Goal: Find contact information: Find contact information

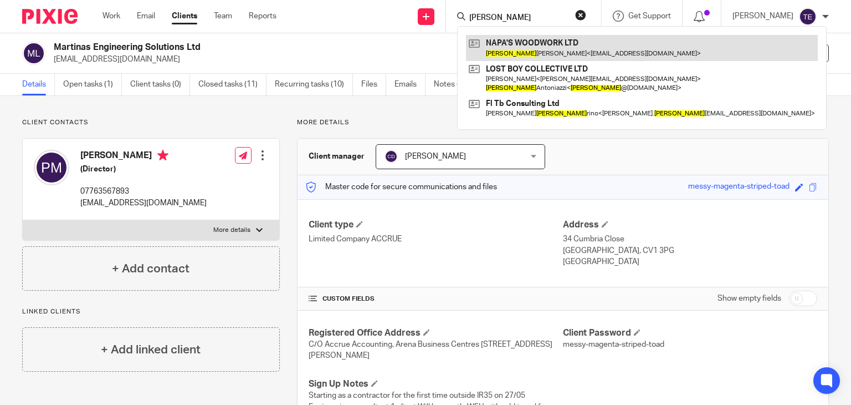
type input "lucia"
click at [527, 42] on link at bounding box center [642, 47] width 352 height 25
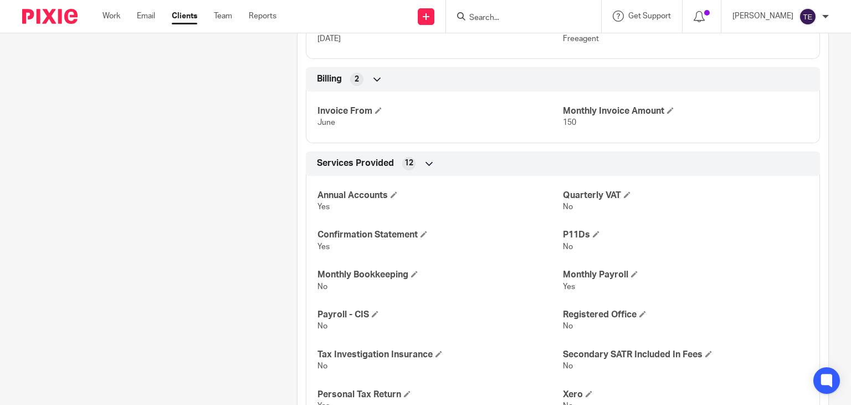
scroll to position [1439, 0]
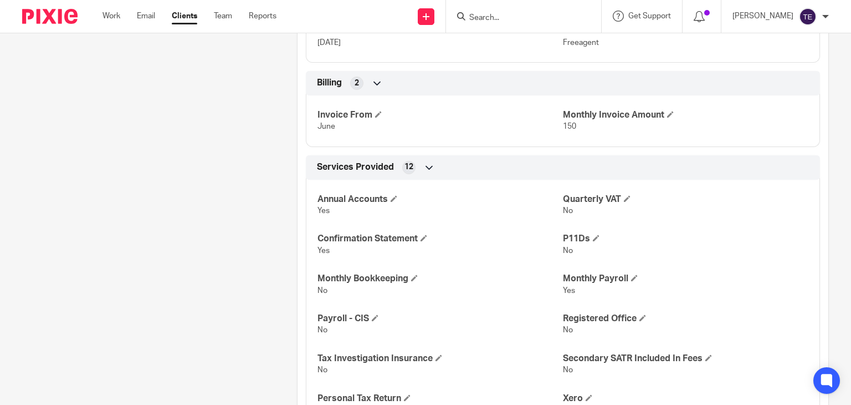
click at [522, 18] on input "Search" at bounding box center [518, 18] width 100 height 10
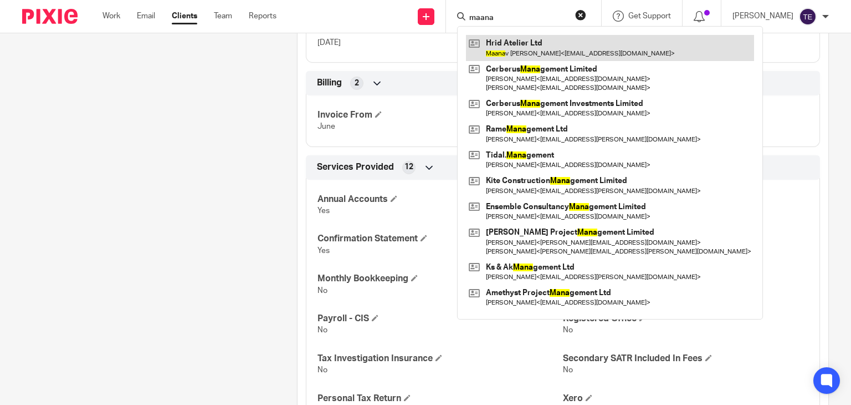
type input "maana"
click at [526, 38] on link at bounding box center [610, 47] width 288 height 25
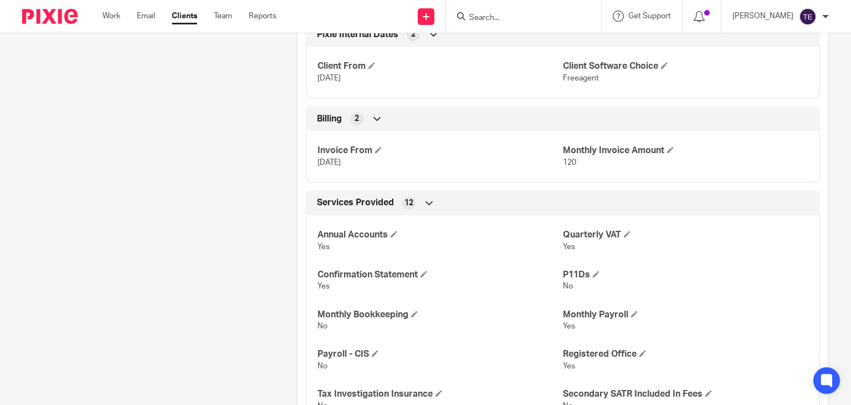
scroll to position [1310, 0]
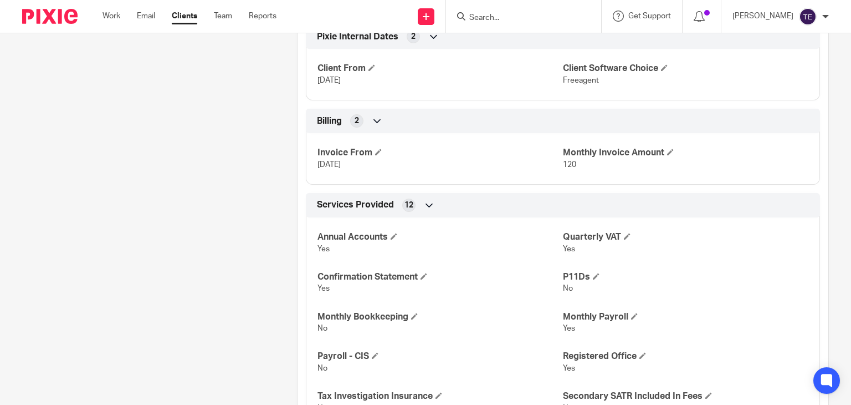
click at [502, 17] on input "Search" at bounding box center [518, 18] width 100 height 10
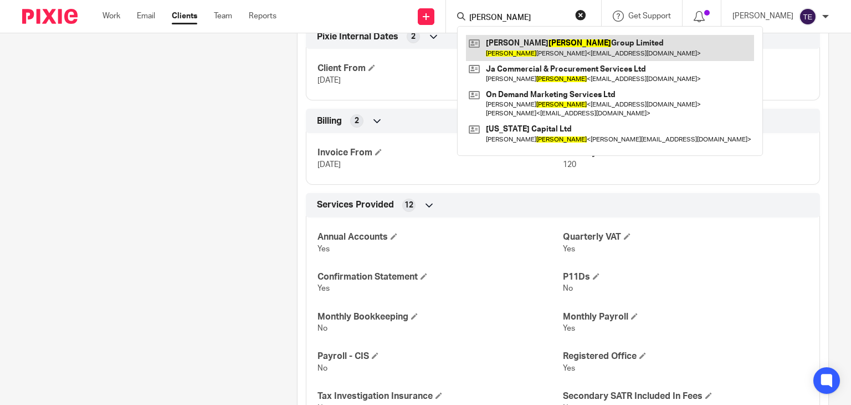
type input "jackson"
click at [543, 47] on link at bounding box center [610, 47] width 288 height 25
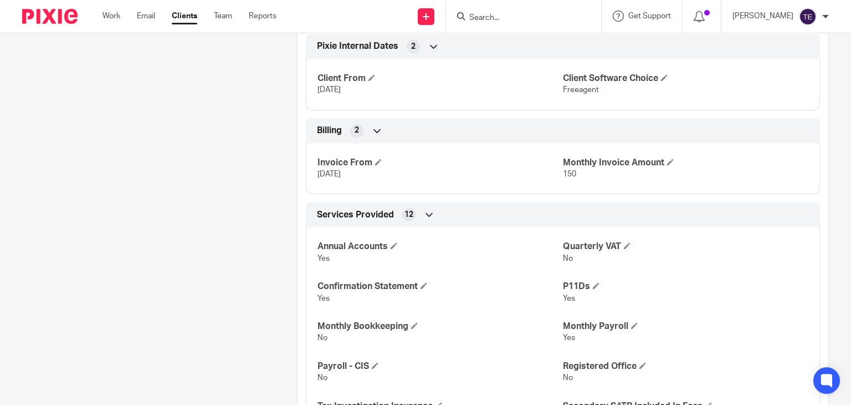
scroll to position [1430, 0]
click at [497, 21] on input "Search" at bounding box center [518, 18] width 100 height 10
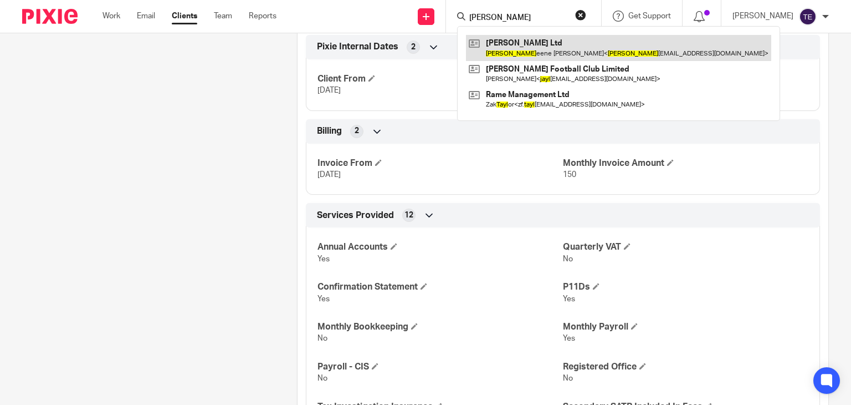
type input "[PERSON_NAME]"
click at [546, 49] on link at bounding box center [618, 47] width 305 height 25
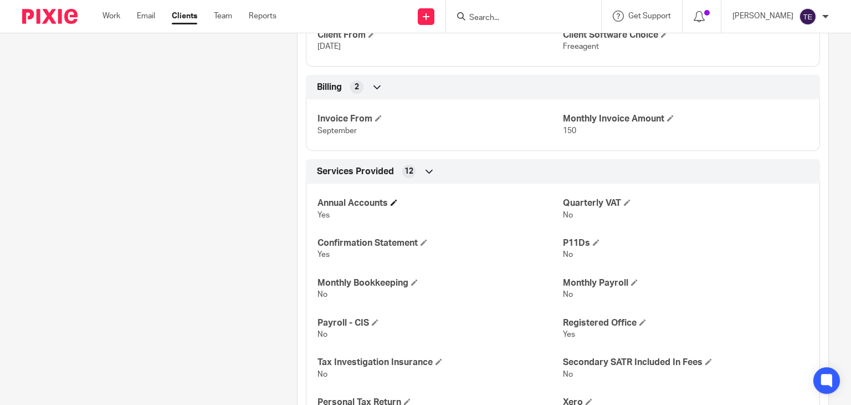
scroll to position [1458, 0]
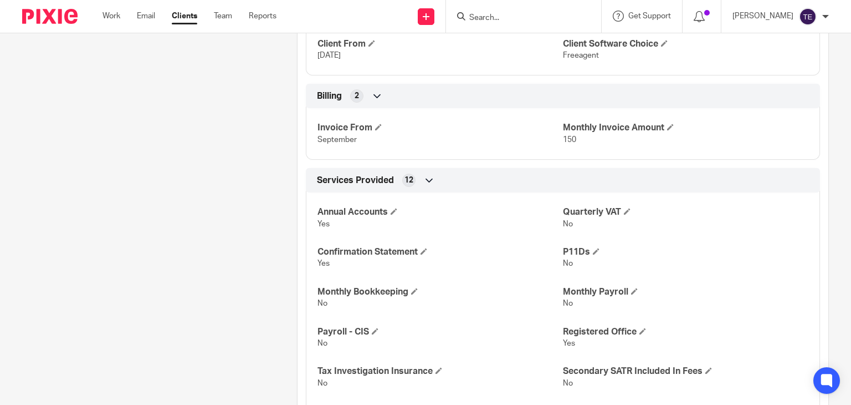
click at [525, 12] on form at bounding box center [527, 16] width 118 height 14
click at [513, 22] on input "Search" at bounding box center [518, 18] width 100 height 10
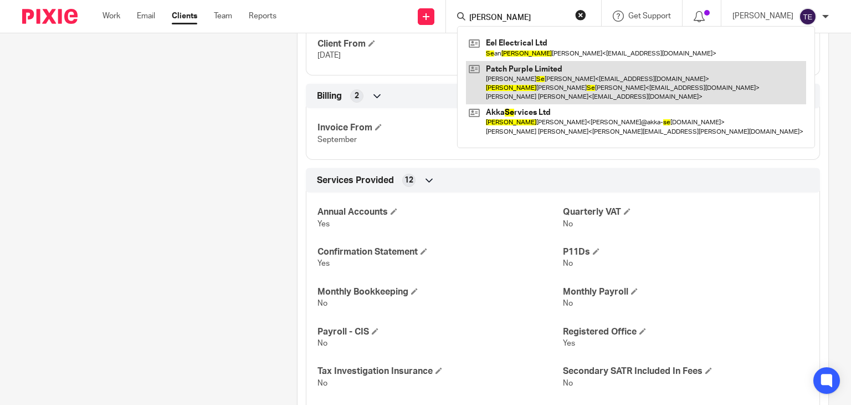
type input "thomas se"
click at [595, 72] on link at bounding box center [636, 83] width 340 height 44
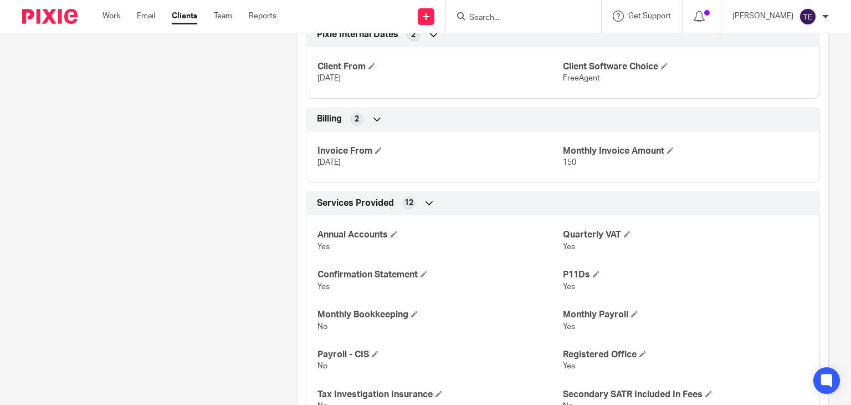
scroll to position [1613, 0]
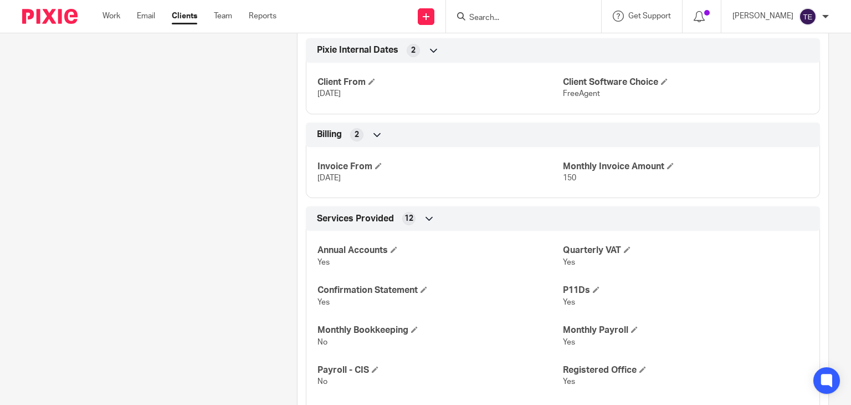
click at [540, 16] on input "Search" at bounding box center [518, 18] width 100 height 10
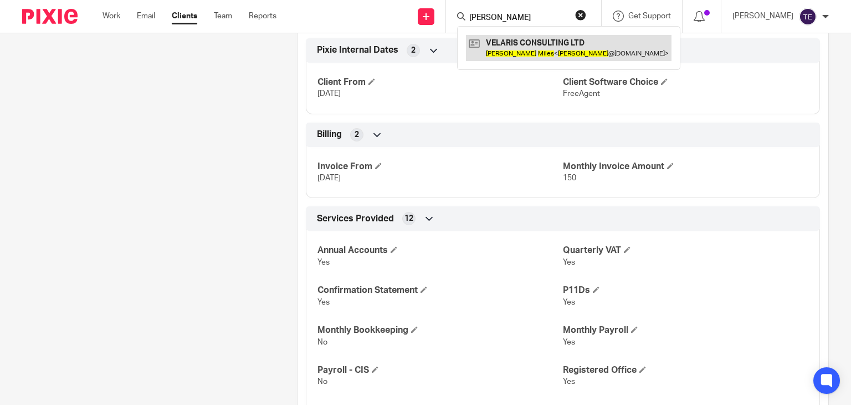
type input "jason miles"
click at [546, 51] on link at bounding box center [569, 47] width 206 height 25
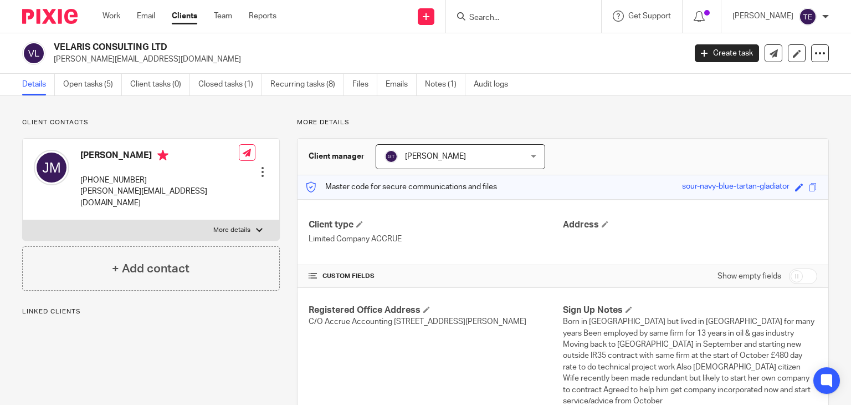
scroll to position [125, 0]
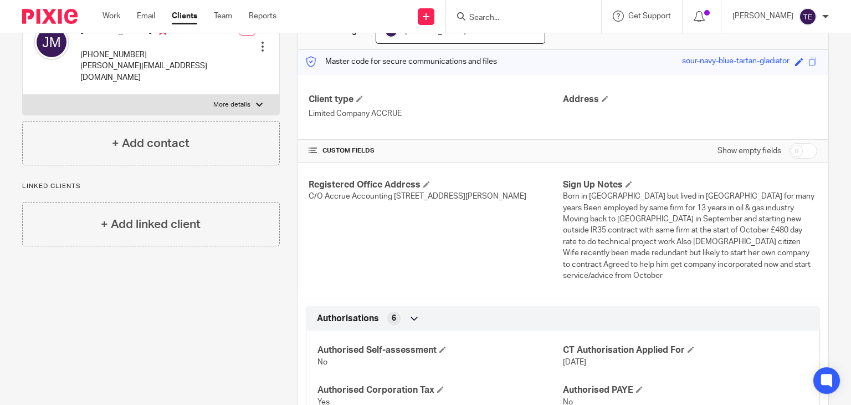
click at [510, 18] on input "Search" at bounding box center [518, 18] width 100 height 10
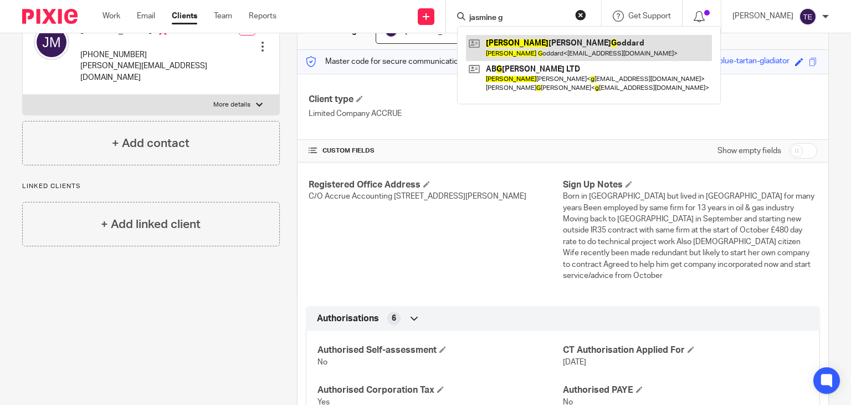
type input "jasmine g"
click at [570, 45] on link at bounding box center [589, 47] width 246 height 25
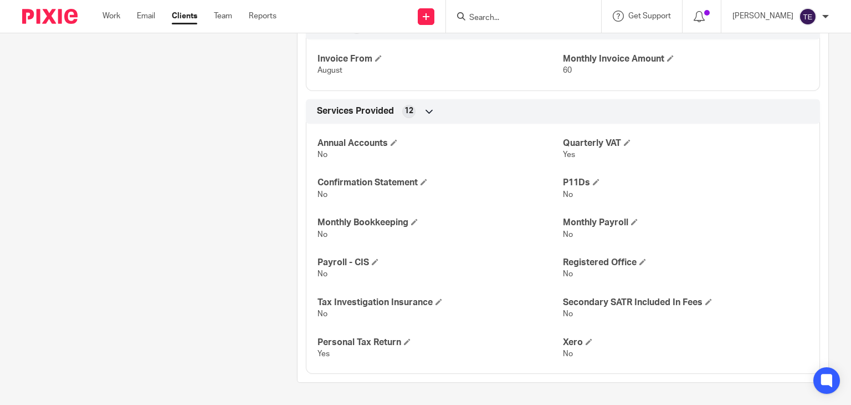
scroll to position [1130, 0]
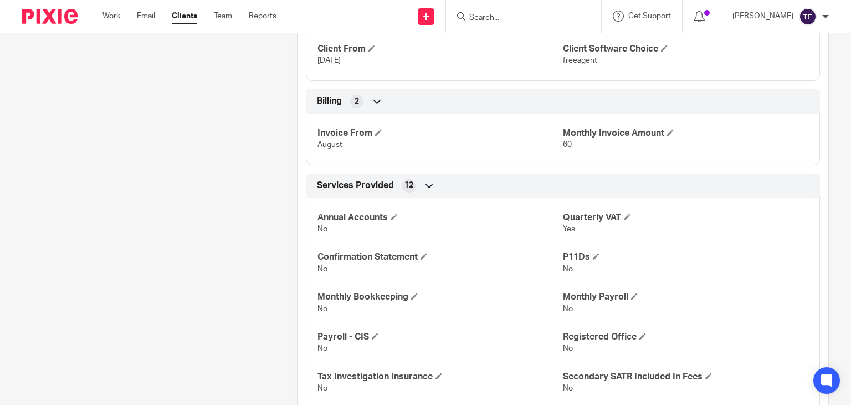
click at [497, 17] on input "Search" at bounding box center [518, 18] width 100 height 10
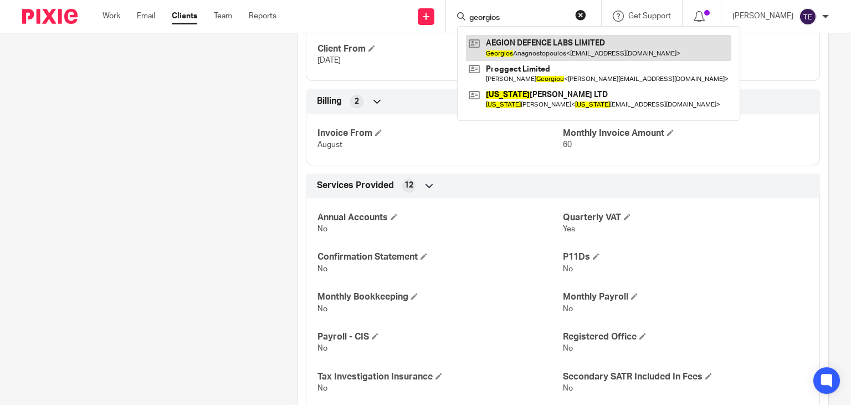
type input "georgios"
click at [561, 52] on link at bounding box center [598, 47] width 265 height 25
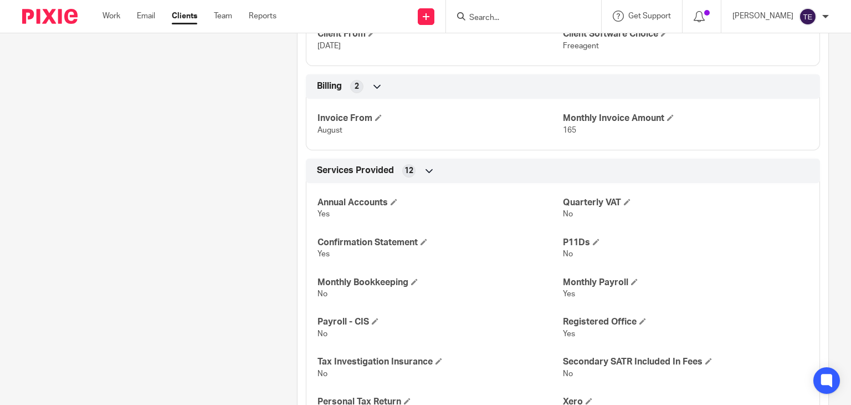
scroll to position [1078, 0]
click at [490, 16] on input "Search" at bounding box center [518, 18] width 100 height 10
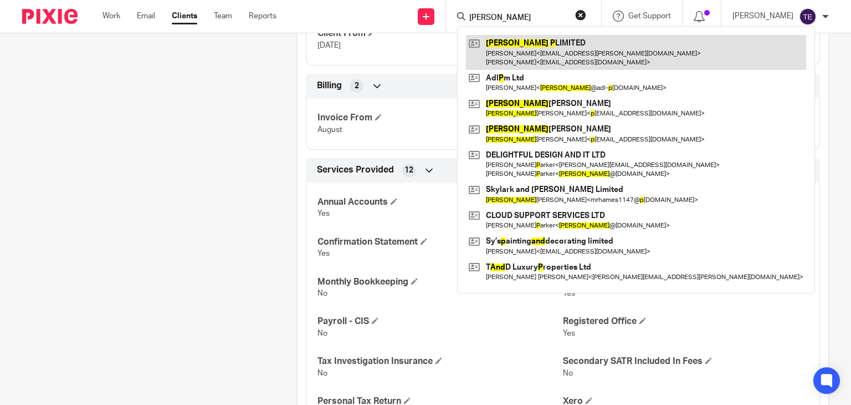
type input "andy p"
click at [528, 64] on link at bounding box center [636, 52] width 340 height 34
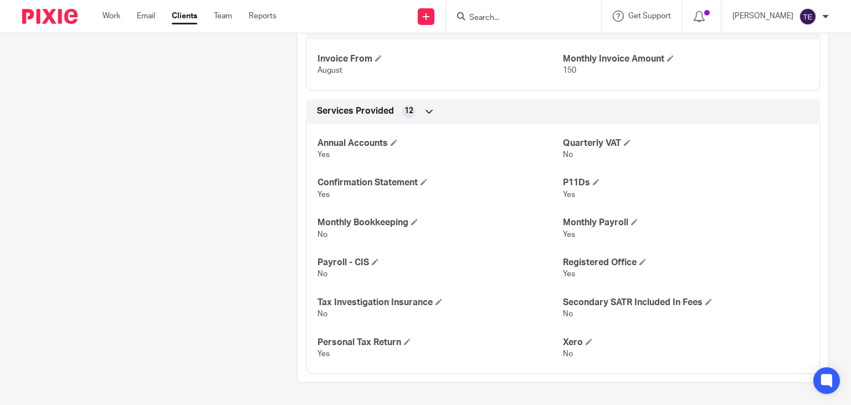
scroll to position [1309, 0]
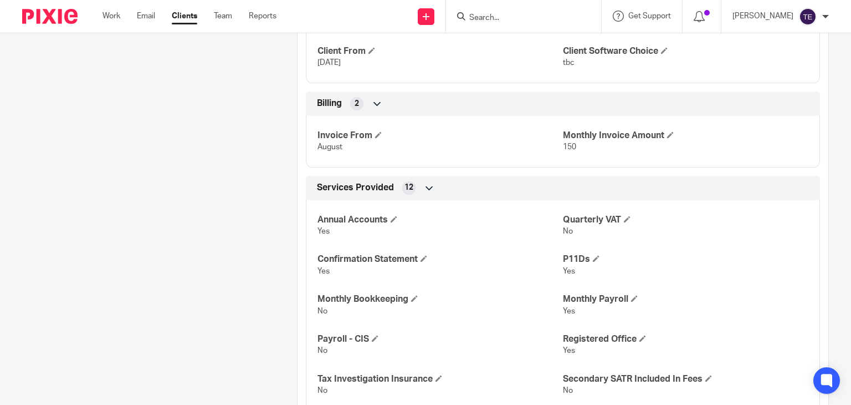
click at [529, 16] on input "Search" at bounding box center [518, 18] width 100 height 10
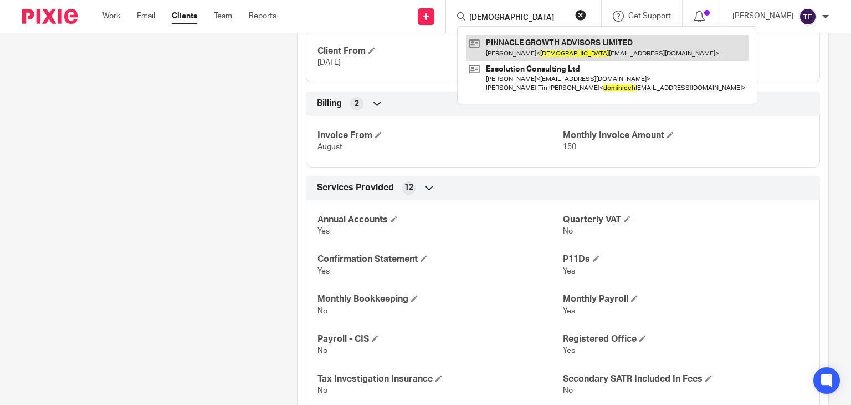
type input "dominicdy"
click at [585, 46] on link at bounding box center [607, 47] width 283 height 25
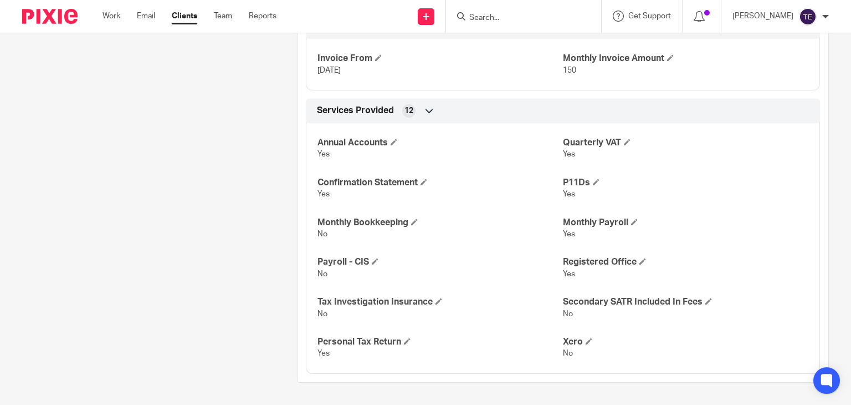
scroll to position [1383, 0]
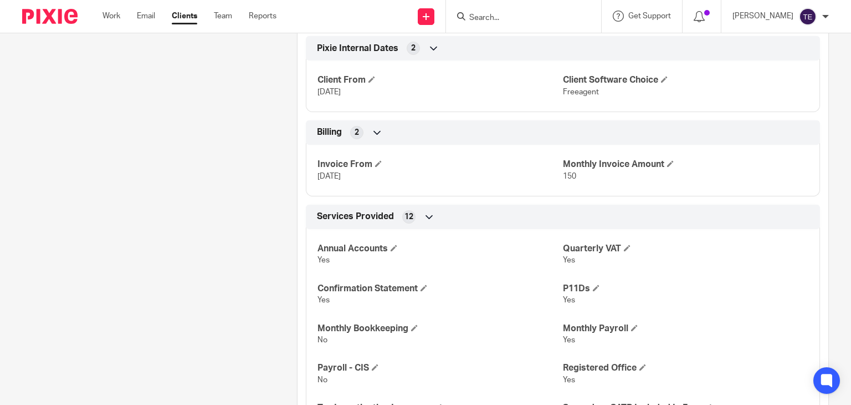
click at [502, 16] on input "Search" at bounding box center [518, 18] width 100 height 10
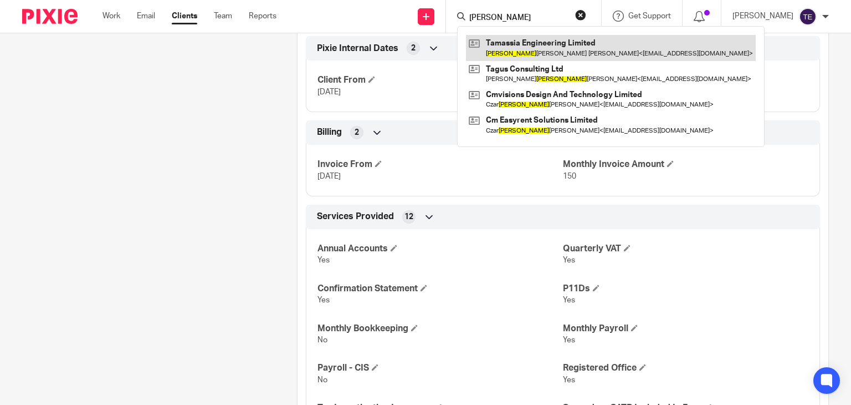
type input "[PERSON_NAME]"
click at [536, 38] on link at bounding box center [611, 47] width 290 height 25
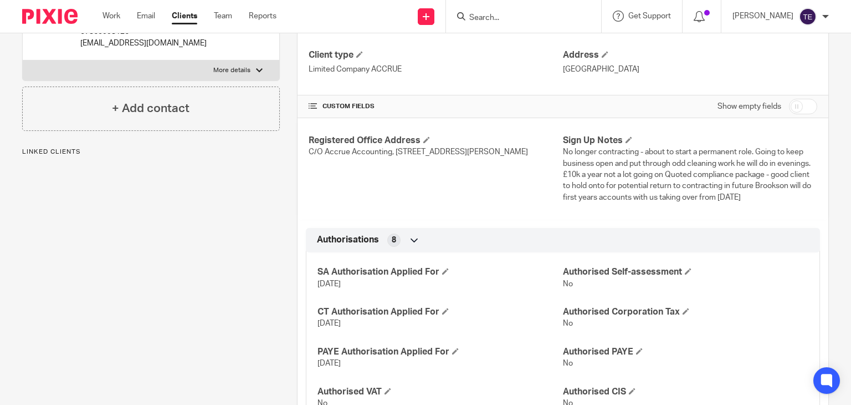
scroll to position [167, 0]
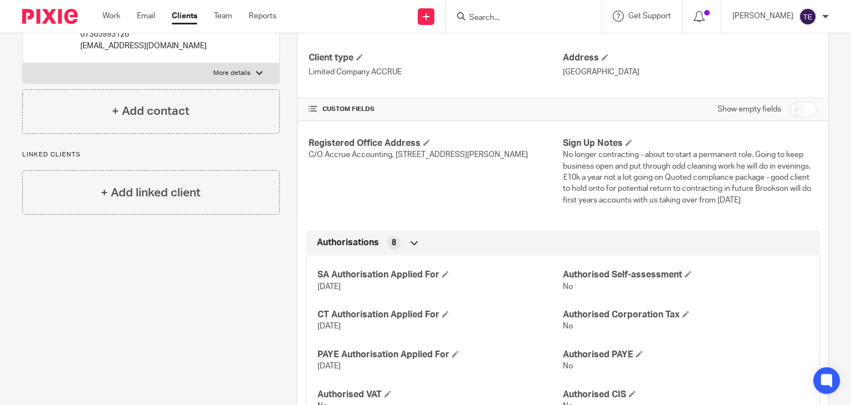
click at [509, 19] on input "Search" at bounding box center [518, 18] width 100 height 10
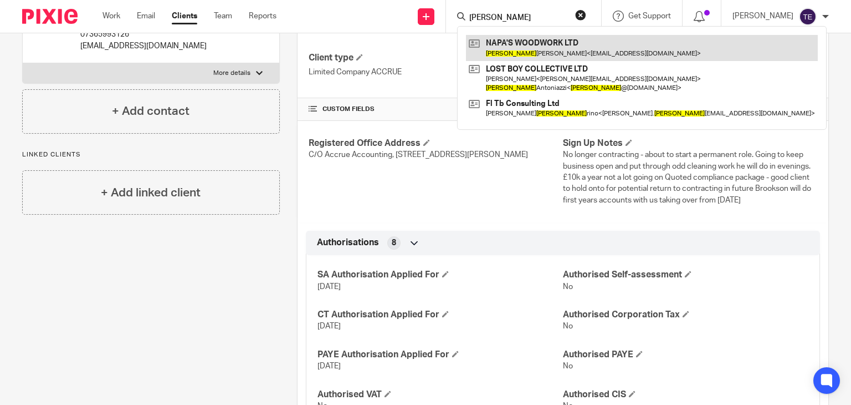
type input "[PERSON_NAME]"
click at [546, 47] on link at bounding box center [642, 47] width 352 height 25
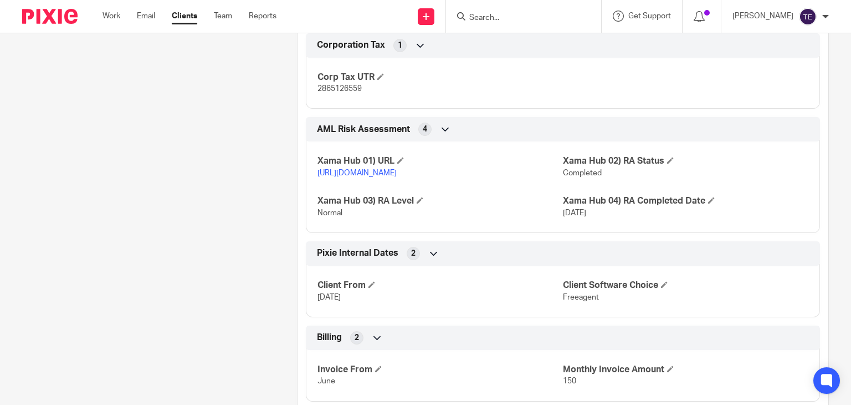
scroll to position [1184, 0]
click at [511, 16] on input "Search" at bounding box center [518, 18] width 100 height 10
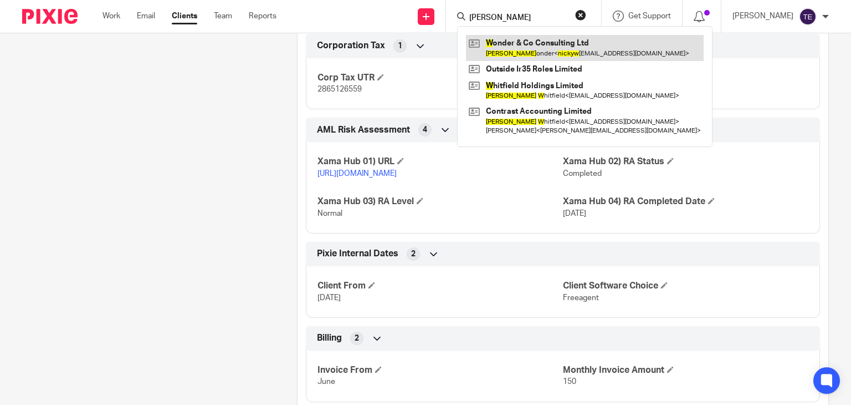
type input "nicky w"
click at [559, 52] on link at bounding box center [585, 47] width 238 height 25
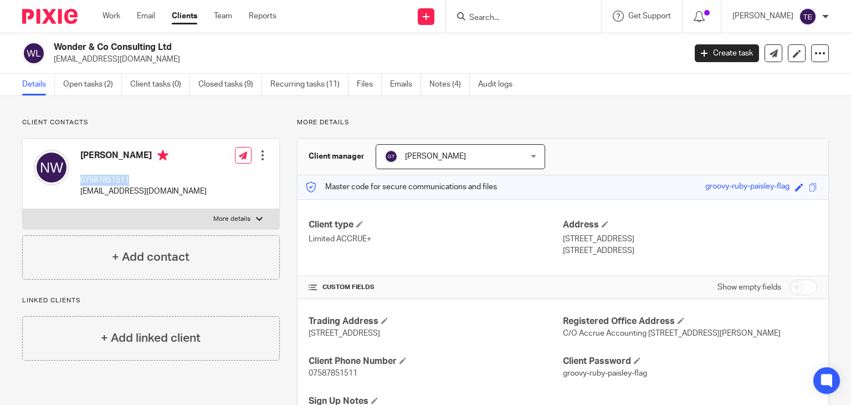
drag, startPoint x: 133, startPoint y: 176, endPoint x: 78, endPoint y: 181, distance: 55.0
click at [78, 181] on div "[PERSON_NAME] 07587851511 [EMAIL_ADDRESS][DOMAIN_NAME]" at bounding box center [120, 173] width 173 height 59
copy p "07587851511"
click at [526, 17] on input "Search" at bounding box center [518, 18] width 100 height 10
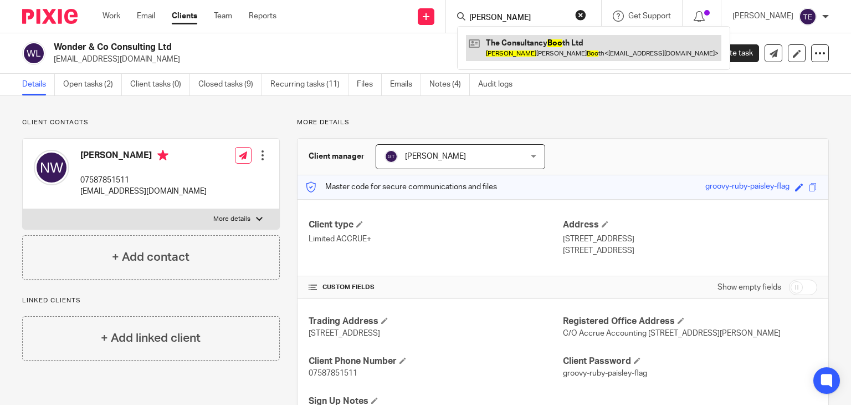
type input "[PERSON_NAME]"
click at [545, 47] on link at bounding box center [593, 47] width 255 height 25
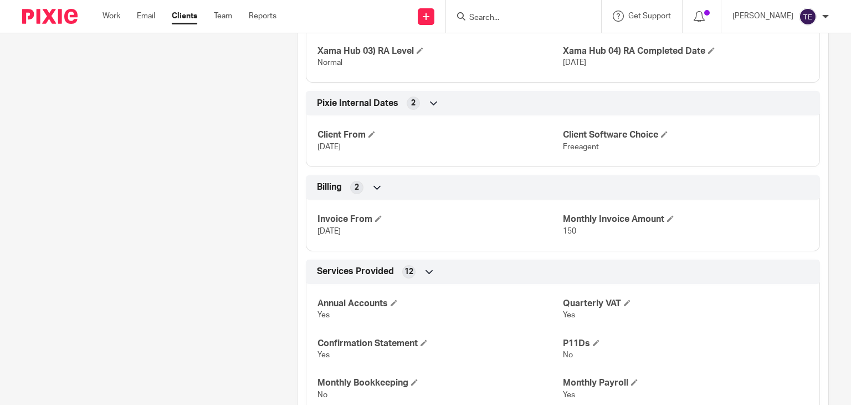
scroll to position [1452, 0]
click at [512, 14] on input "Search" at bounding box center [518, 18] width 100 height 10
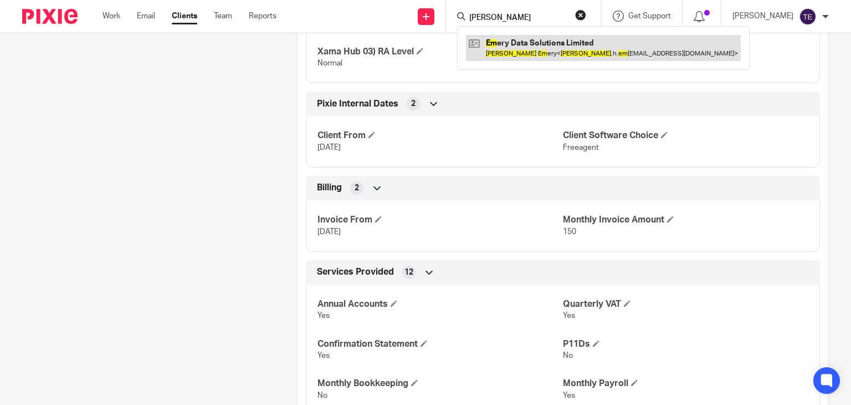
type input "[PERSON_NAME]"
click at [599, 38] on link at bounding box center [603, 47] width 275 height 25
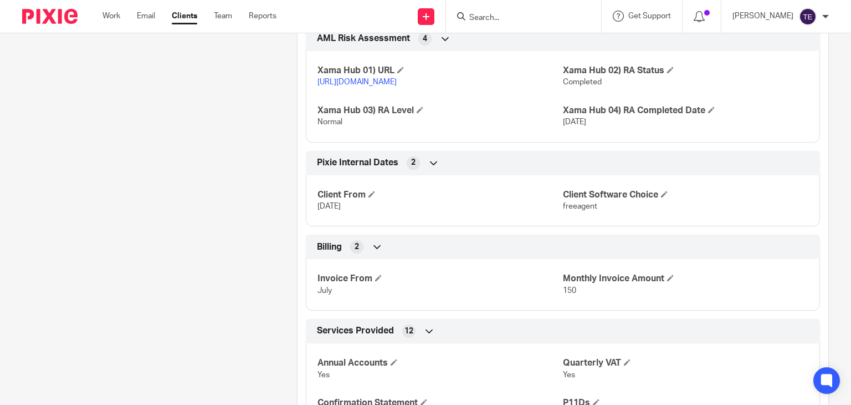
scroll to position [1077, 0]
click at [525, 17] on input "Search" at bounding box center [518, 18] width 100 height 10
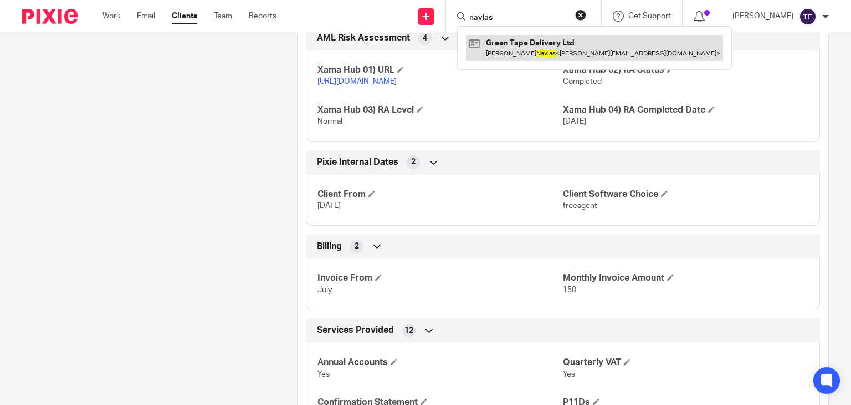
type input "navias"
click at [530, 37] on link at bounding box center [594, 47] width 257 height 25
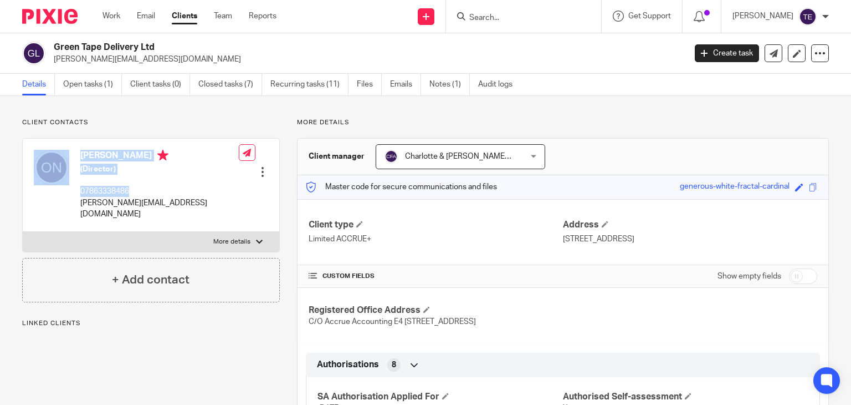
drag, startPoint x: 138, startPoint y: 190, endPoint x: 71, endPoint y: 192, distance: 67.1
click at [71, 192] on div "[PERSON_NAME] (Director) 07863338486 [PERSON_NAME][EMAIL_ADDRESS][DOMAIN_NAME]" at bounding box center [136, 184] width 205 height 81
click at [146, 190] on p "07863338486" at bounding box center [159, 191] width 158 height 11
drag, startPoint x: 146, startPoint y: 191, endPoint x: 76, endPoint y: 193, distance: 69.3
click at [76, 193] on div "[PERSON_NAME] (Director) 07863338486 [PERSON_NAME][EMAIL_ADDRESS][DOMAIN_NAME]" at bounding box center [136, 184] width 205 height 81
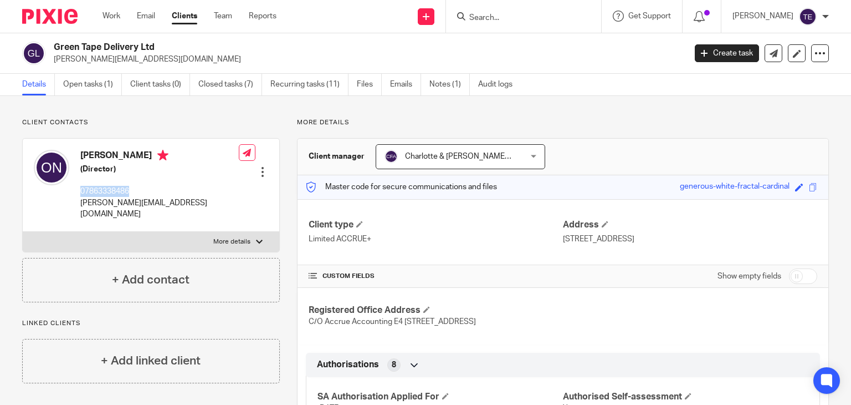
copy p "07863338486"
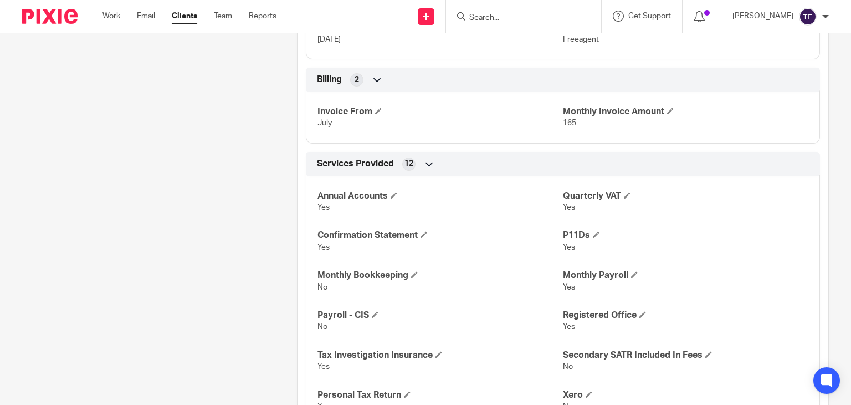
scroll to position [1456, 0]
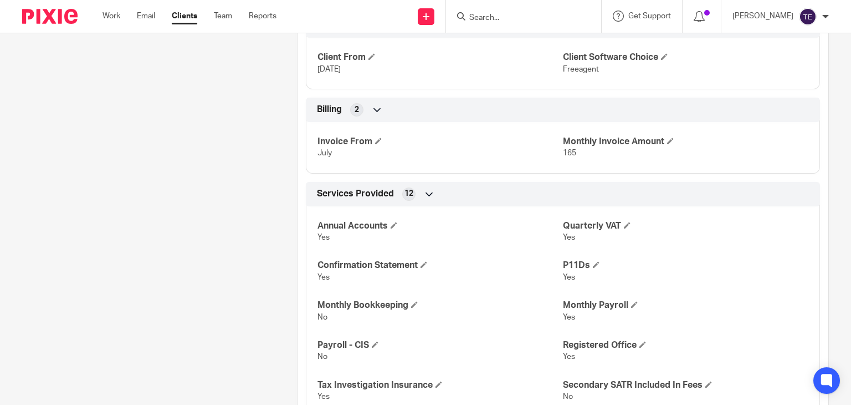
click at [503, 16] on input "Search" at bounding box center [518, 18] width 100 height 10
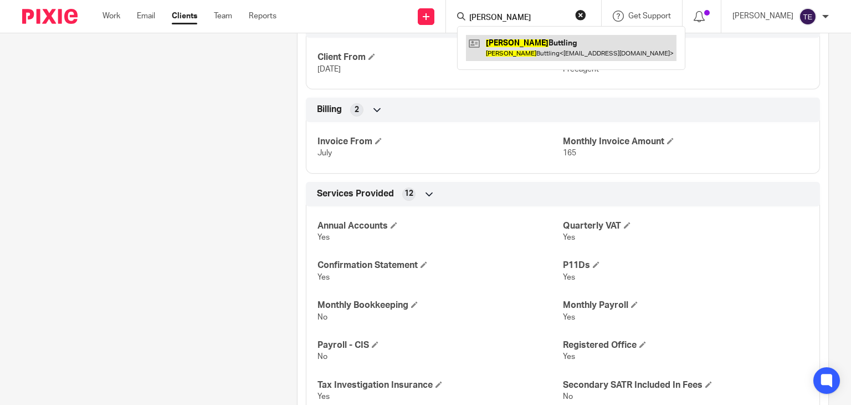
type input "[PERSON_NAME]"
click at [525, 41] on link at bounding box center [571, 47] width 211 height 25
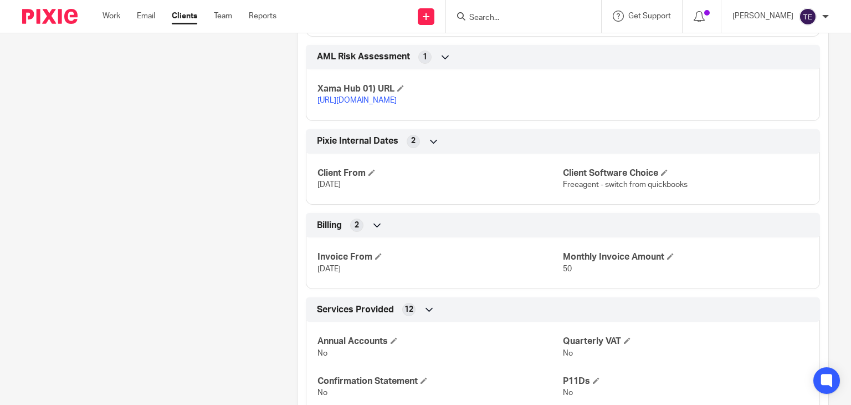
scroll to position [1070, 0]
drag, startPoint x: 498, startPoint y: 19, endPoint x: 498, endPoint y: 47, distance: 27.7
click at [498, 47] on body "Work Email Clients Team Reports Work Email Clients Team Reports Settings Send n…" at bounding box center [425, 202] width 851 height 405
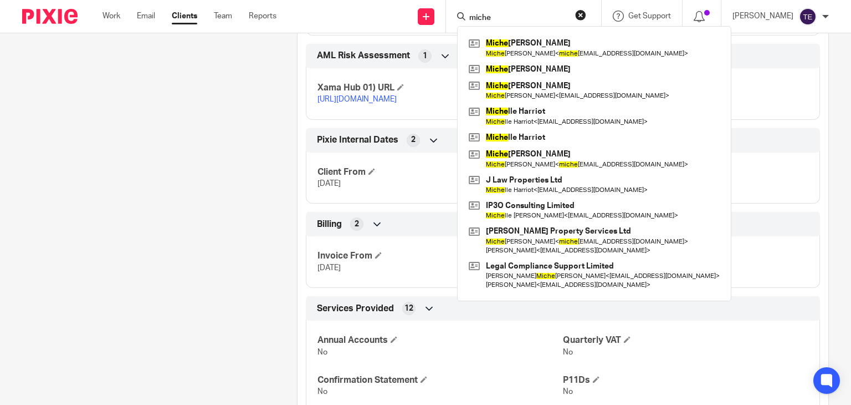
type input "miche"
click at [498, 47] on link at bounding box center [594, 47] width 257 height 25
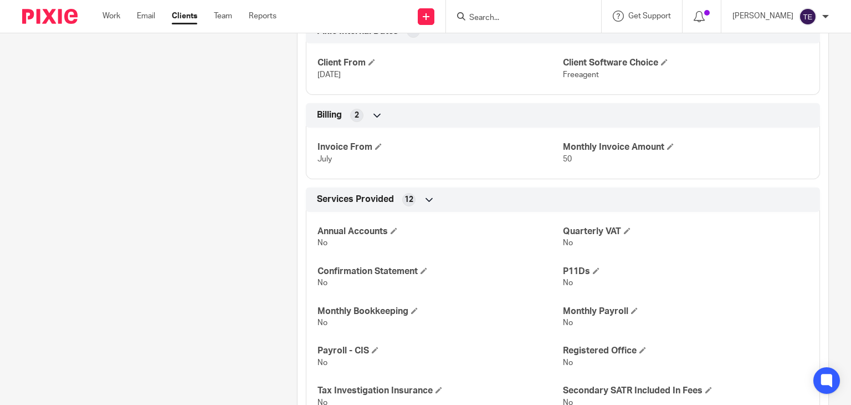
scroll to position [776, 0]
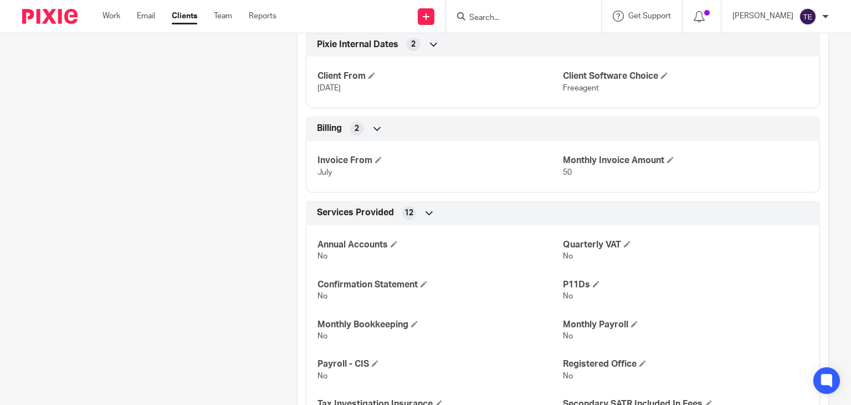
click at [502, 16] on input "Search" at bounding box center [518, 18] width 100 height 10
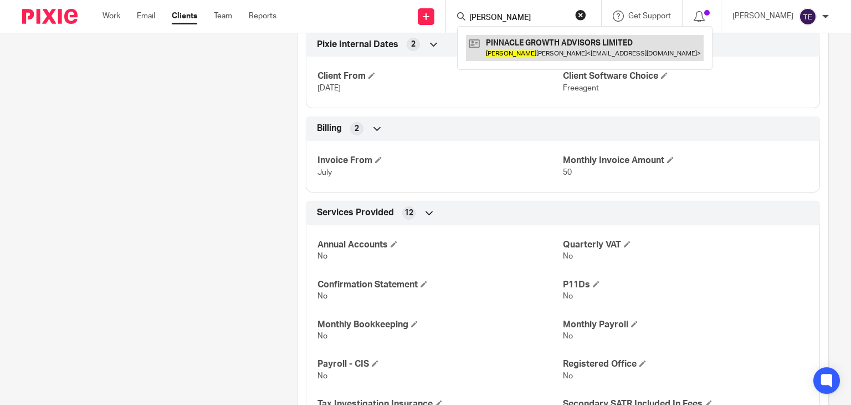
type input "dominic"
click at [509, 51] on link at bounding box center [585, 47] width 238 height 25
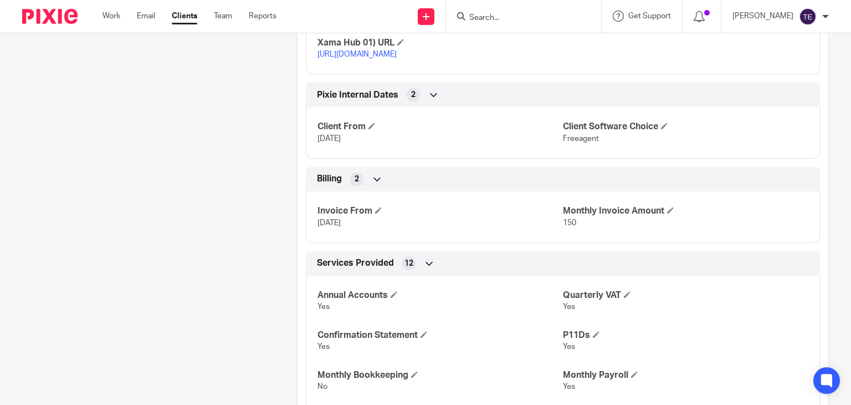
scroll to position [1336, 0]
click at [525, 16] on input "Search" at bounding box center [518, 18] width 100 height 10
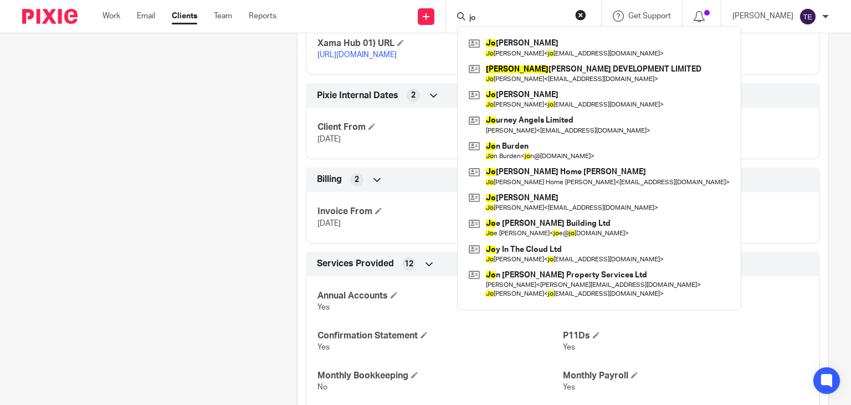
type input "j"
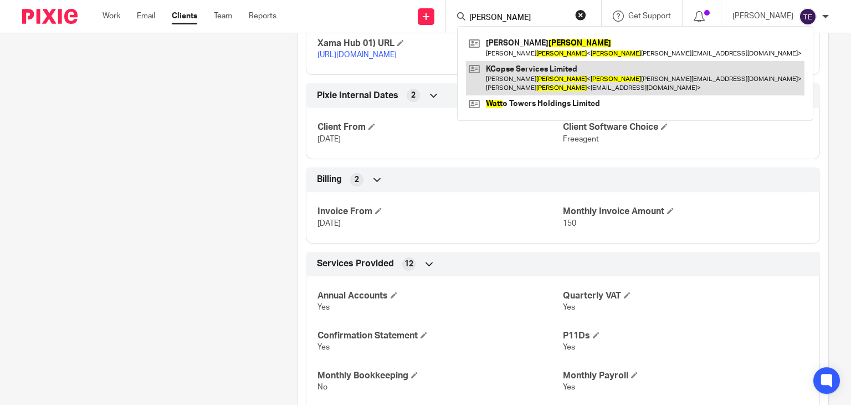
type input "wyatt"
click at [570, 78] on link at bounding box center [635, 78] width 339 height 34
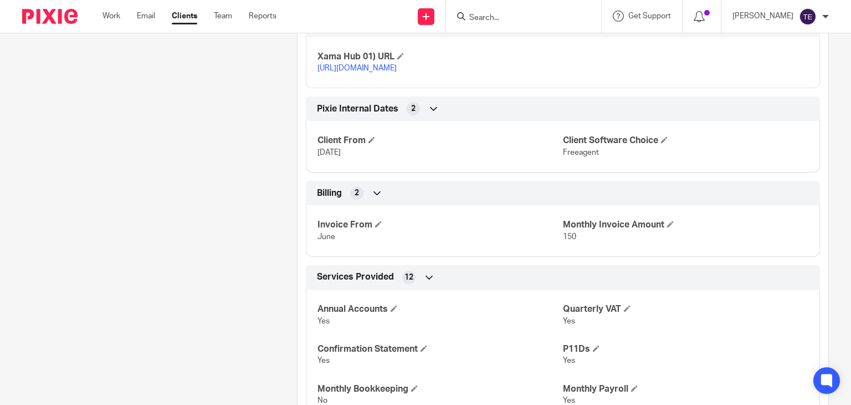
scroll to position [1272, 0]
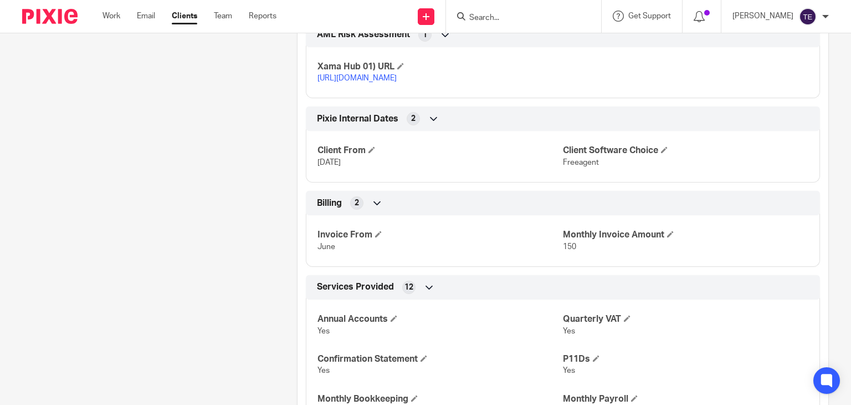
click at [501, 16] on input "Search" at bounding box center [518, 18] width 100 height 10
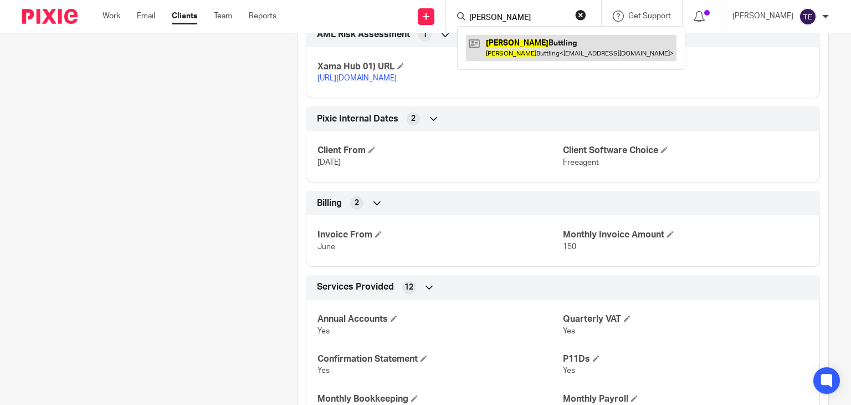
type input "[PERSON_NAME]"
click at [520, 48] on link at bounding box center [571, 47] width 211 height 25
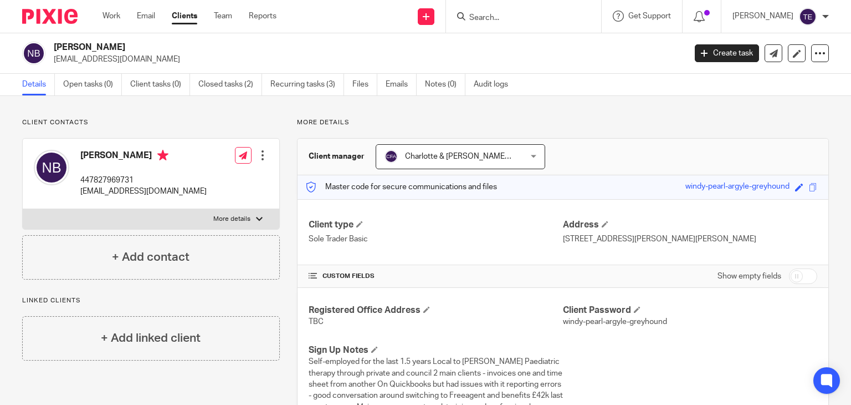
click at [531, 19] on input "Search" at bounding box center [518, 18] width 100 height 10
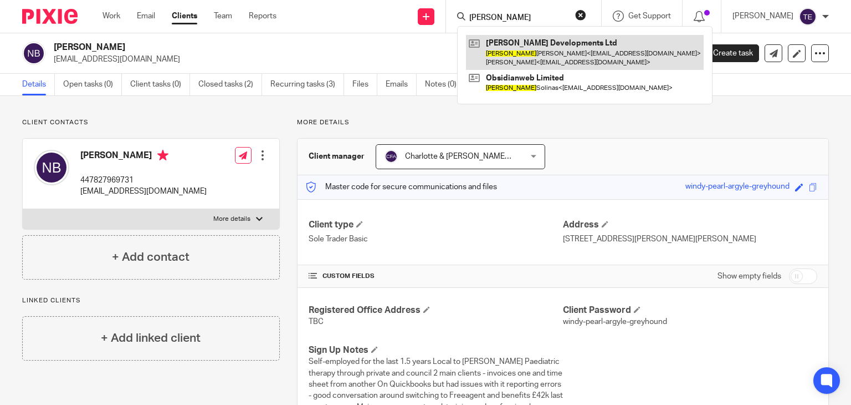
type input "[PERSON_NAME]"
click at [555, 53] on link at bounding box center [585, 52] width 238 height 34
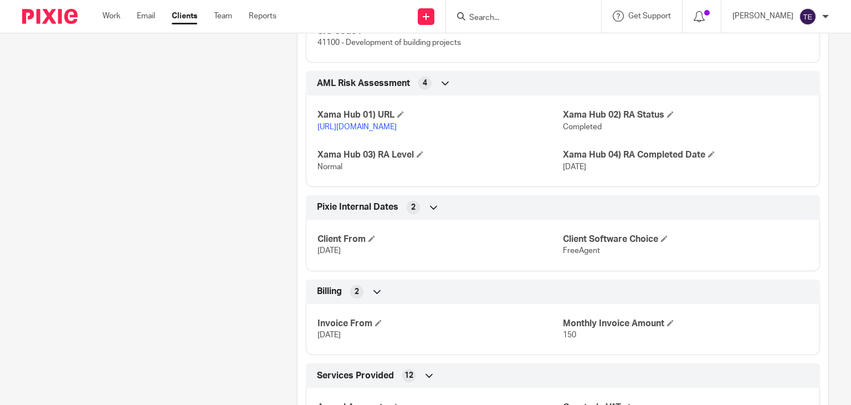
scroll to position [788, 0]
click at [524, 21] on input "Search" at bounding box center [518, 18] width 100 height 10
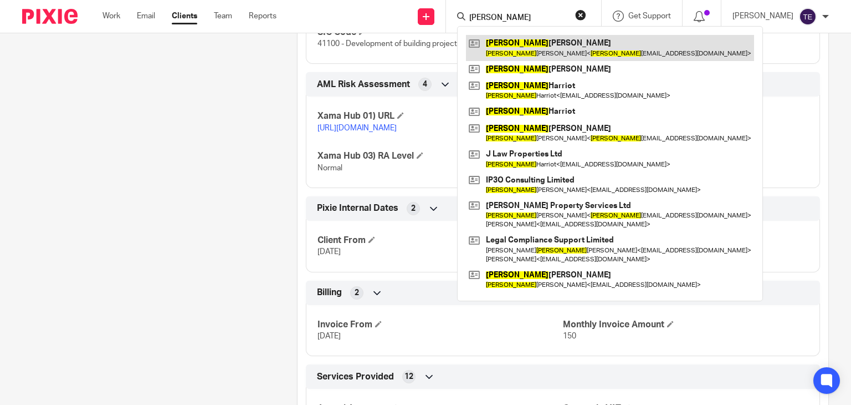
type input "michelle"
click at [530, 43] on link at bounding box center [610, 47] width 288 height 25
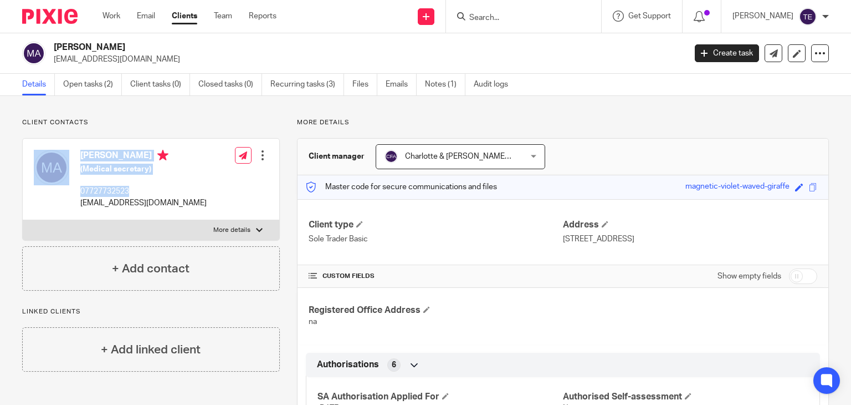
drag, startPoint x: 145, startPoint y: 192, endPoint x: 73, endPoint y: 193, distance: 72.0
click at [73, 193] on div "[PERSON_NAME] (Medical secretary) 07727732523 [EMAIL_ADDRESS][DOMAIN_NAME]" at bounding box center [120, 179] width 173 height 70
drag, startPoint x: 142, startPoint y: 191, endPoint x: 81, endPoint y: 196, distance: 61.2
click at [81, 196] on p "07727732523" at bounding box center [143, 191] width 126 height 11
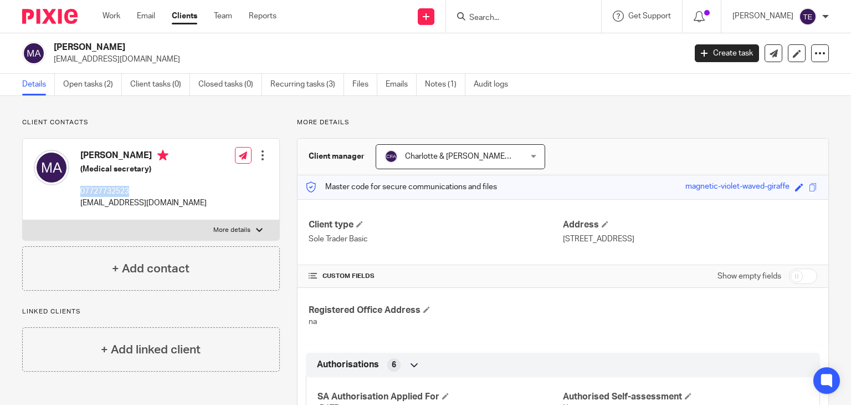
copy p "07727732523"
click at [518, 13] on input "Search" at bounding box center [518, 18] width 100 height 10
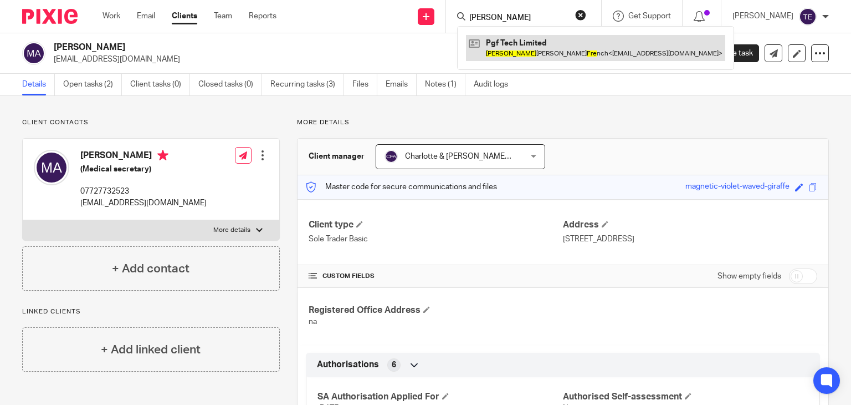
type input "paul fre"
click at [539, 54] on link at bounding box center [595, 47] width 259 height 25
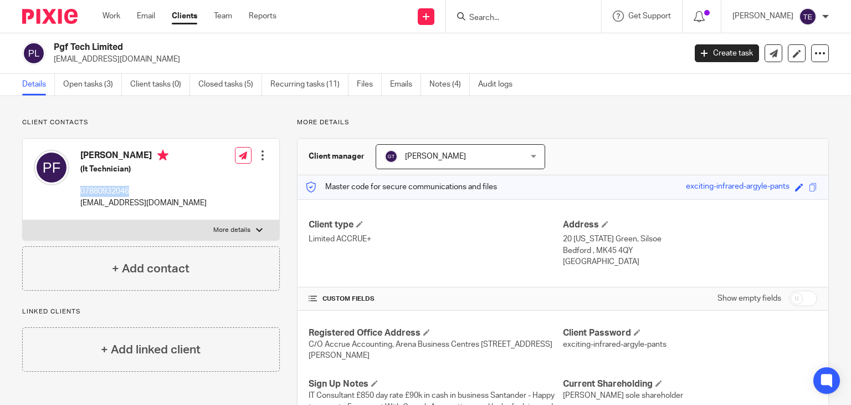
drag, startPoint x: 135, startPoint y: 187, endPoint x: 75, endPoint y: 192, distance: 60.1
click at [75, 192] on div "Paul Graham French (It Technician) 07880932046 pfrench@pgf-tech.co.uk" at bounding box center [120, 179] width 173 height 70
copy p "07880932046"
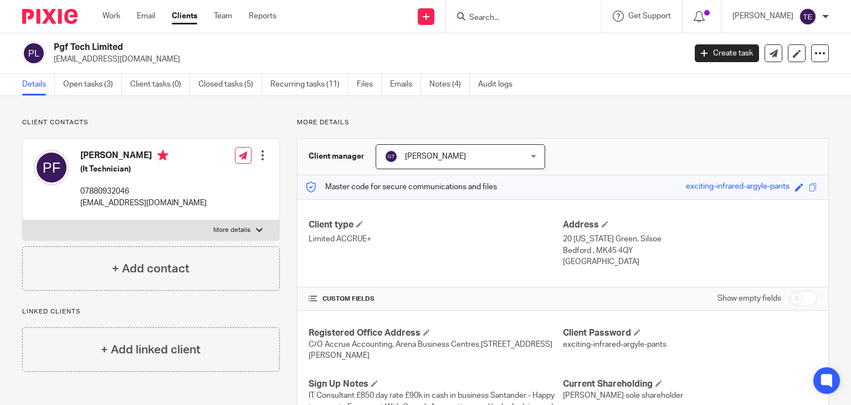
click at [523, 12] on form at bounding box center [527, 16] width 118 height 14
click at [521, 18] on input "Search" at bounding box center [518, 18] width 100 height 10
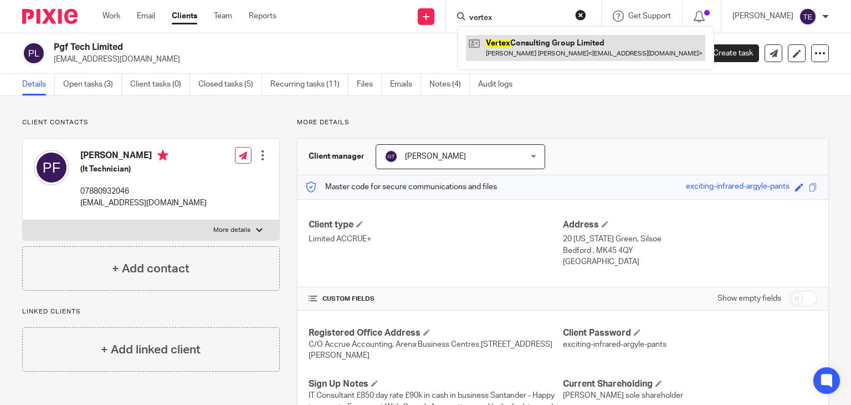
type input "vertex"
click at [530, 38] on link at bounding box center [585, 47] width 239 height 25
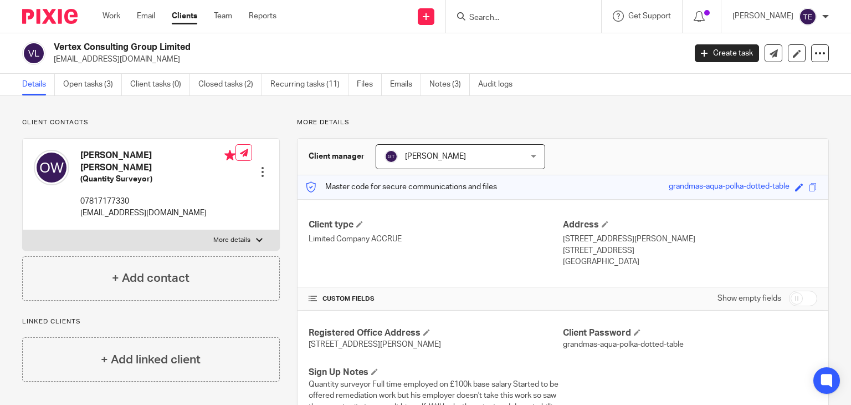
click at [507, 19] on input "Search" at bounding box center [518, 18] width 100 height 10
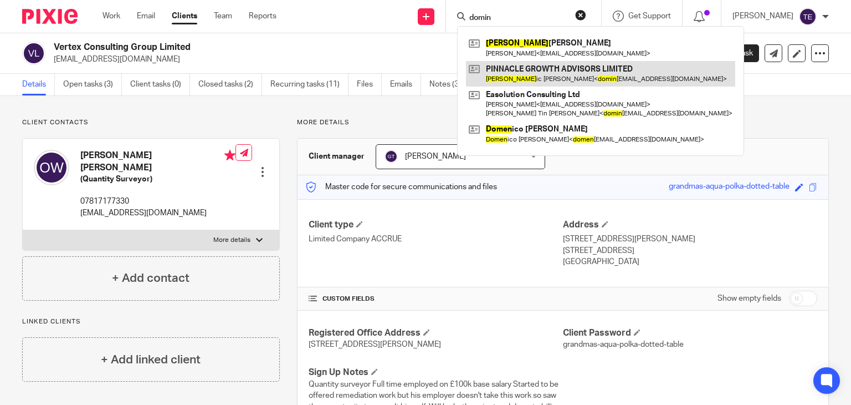
type input "domin"
click at [549, 65] on link at bounding box center [600, 73] width 269 height 25
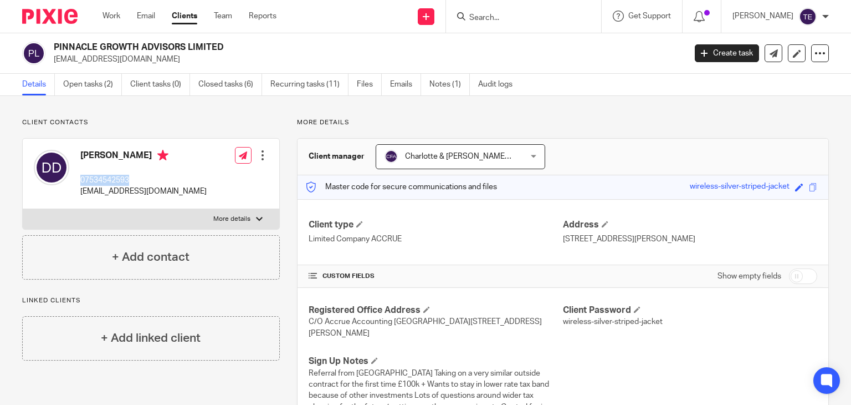
drag, startPoint x: 137, startPoint y: 179, endPoint x: 76, endPoint y: 183, distance: 61.1
click at [76, 183] on div "[PERSON_NAME] 07534542593 [EMAIL_ADDRESS][DOMAIN_NAME]" at bounding box center [120, 173] width 173 height 59
copy p "07534542593"
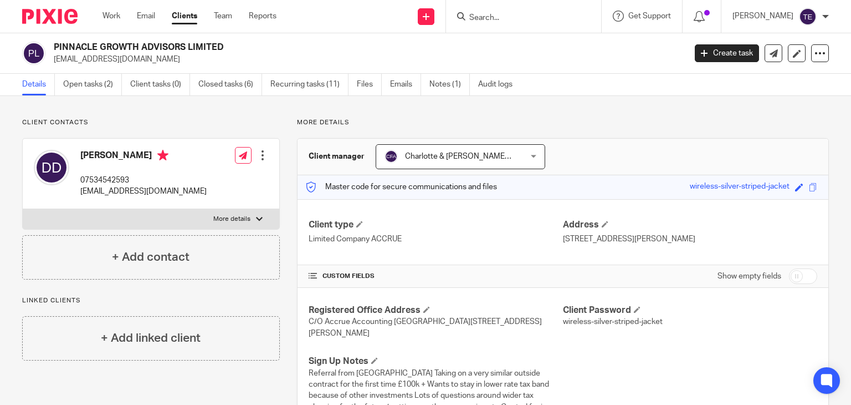
click at [486, 19] on input "Search" at bounding box center [518, 18] width 100 height 10
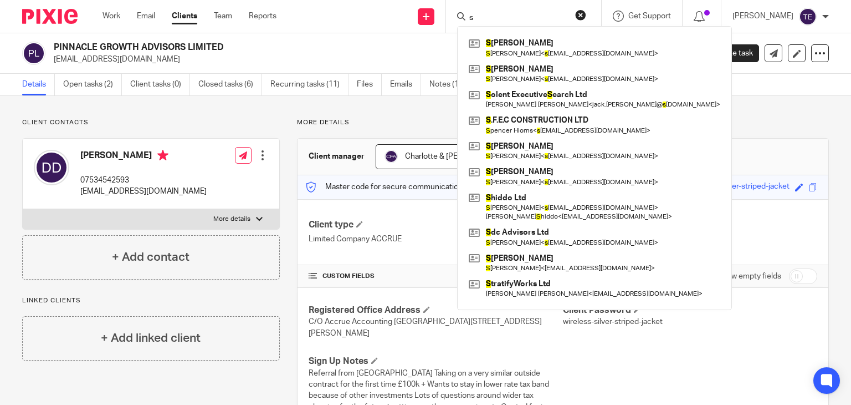
type input "s"
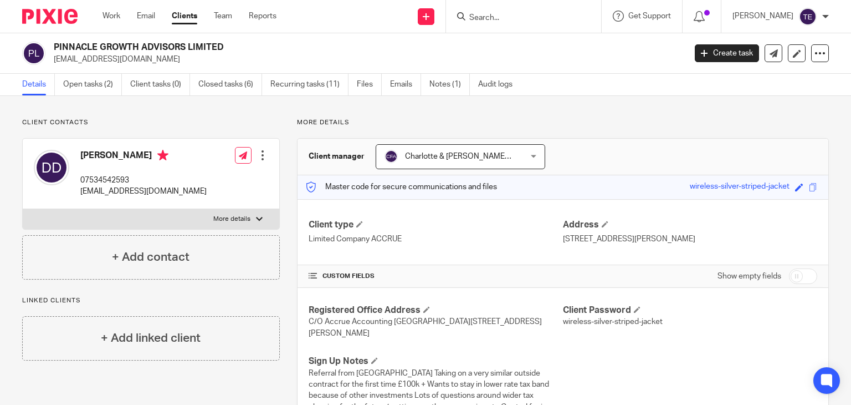
click at [512, 16] on input "Search" at bounding box center [518, 18] width 100 height 10
paste input "07534 542593"
type input "07534 542593"
drag, startPoint x: 227, startPoint y: 47, endPoint x: 53, endPoint y: 44, distance: 174.0
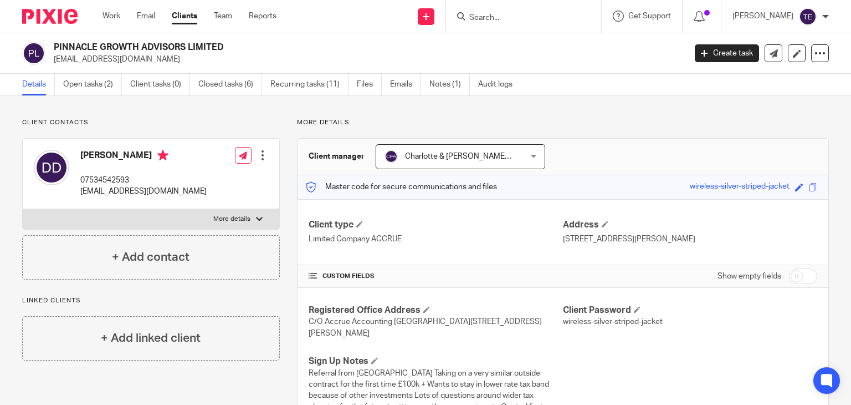
click at [53, 44] on div "PINNACLE GROWTH ADVISORS LIMITED [EMAIL_ADDRESS][DOMAIN_NAME]" at bounding box center [350, 53] width 656 height 23
copy h2 "PINNACLE GROWTH ADVISORS LIMITED"
click at [523, 18] on input "Search" at bounding box center [518, 18] width 100 height 10
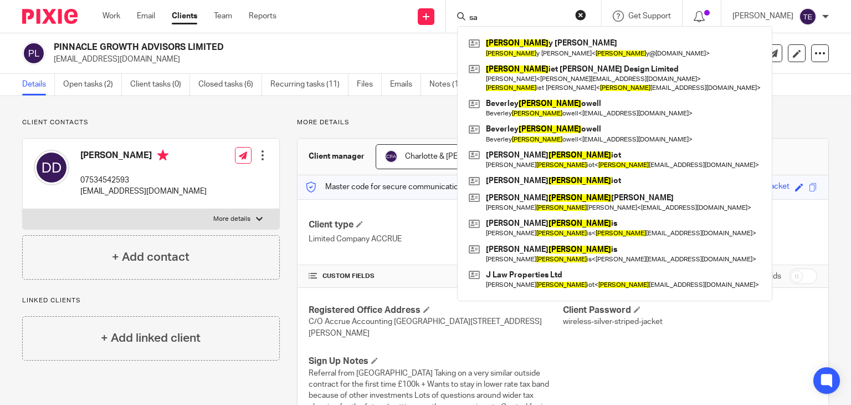
type input "s"
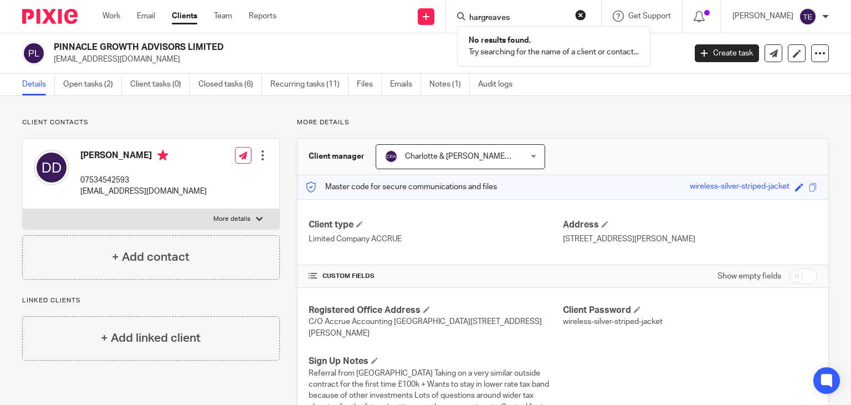
type input "hargreaves"
click at [586, 17] on button "reset" at bounding box center [580, 14] width 11 height 11
click at [536, 18] on input "Search" at bounding box center [518, 18] width 100 height 10
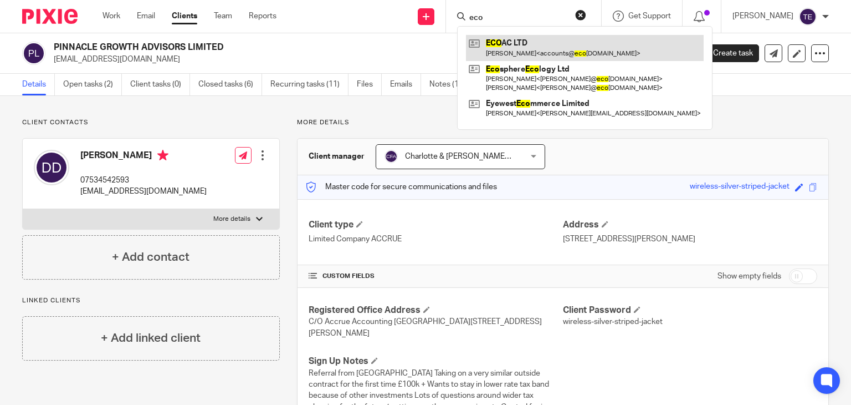
type input "eco"
click at [553, 42] on link at bounding box center [585, 47] width 238 height 25
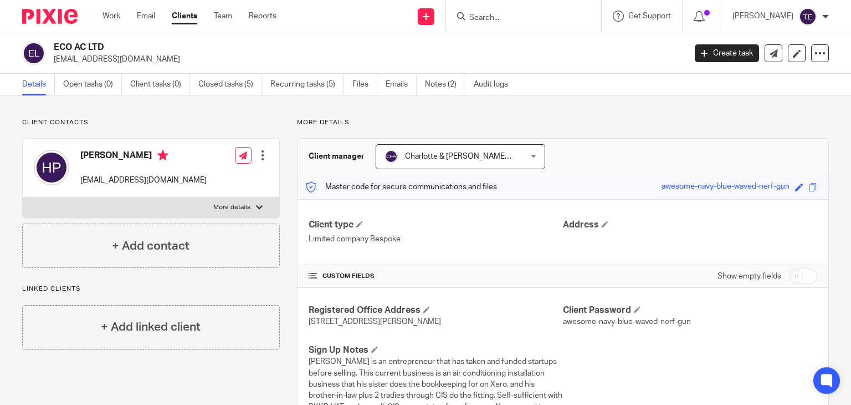
click at [510, 13] on input "Search" at bounding box center [518, 18] width 100 height 10
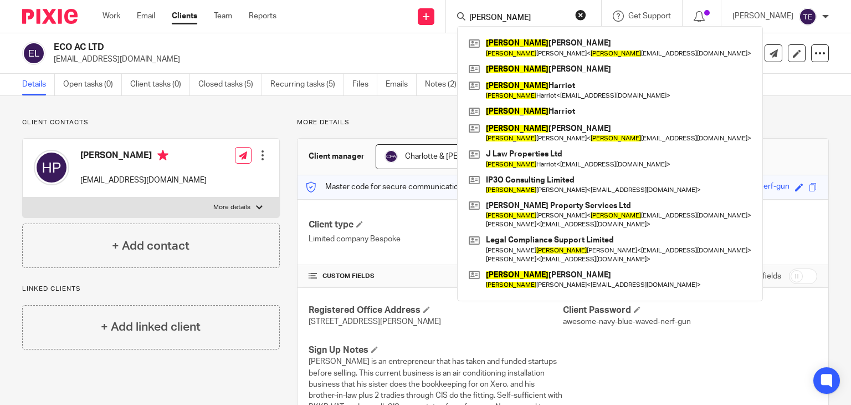
type input "[PERSON_NAME]"
click at [592, 9] on div "[PERSON_NAME] [PERSON_NAME] [PERSON_NAME] < [PERSON_NAME] [EMAIL_ADDRESS][DOMAI…" at bounding box center [523, 16] width 155 height 33
click at [586, 12] on button "reset" at bounding box center [580, 14] width 11 height 11
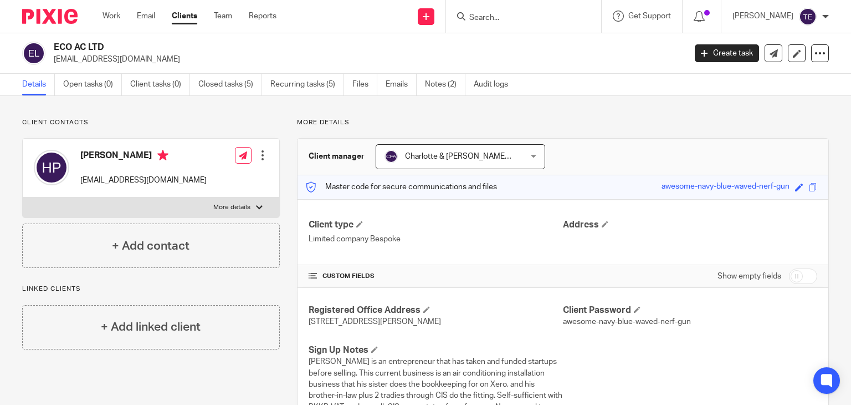
click at [568, 16] on input "Search" at bounding box center [518, 18] width 100 height 10
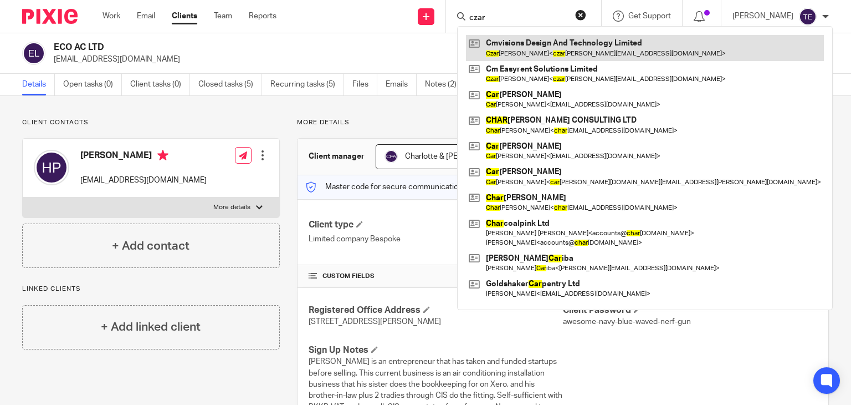
type input "czar"
click at [597, 43] on link at bounding box center [645, 47] width 358 height 25
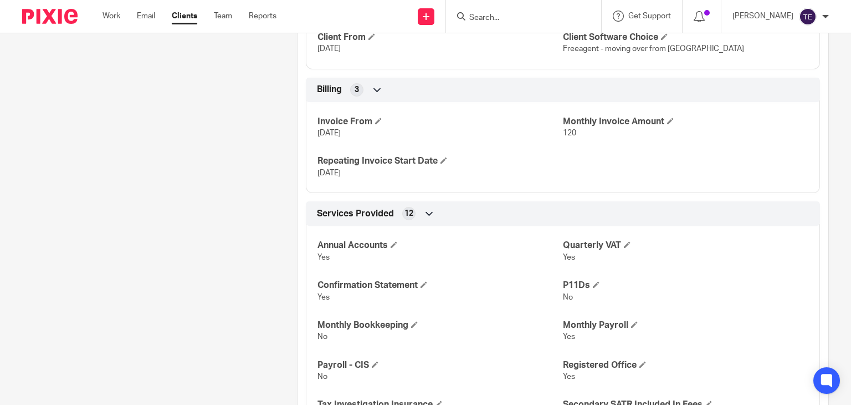
scroll to position [1654, 0]
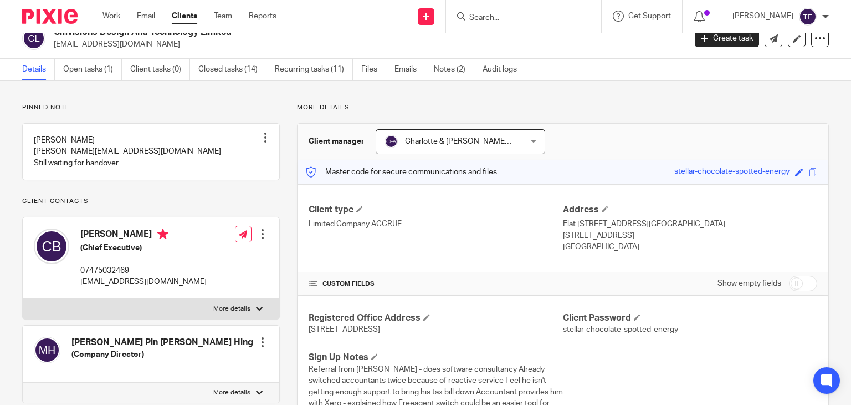
scroll to position [0, 0]
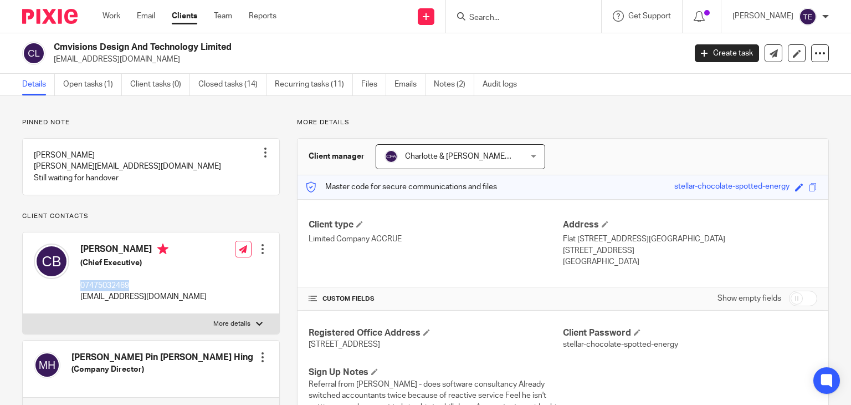
drag, startPoint x: 146, startPoint y: 298, endPoint x: 79, endPoint y: 298, distance: 66.5
click at [79, 298] on div "Czar Carlo Bartolome Balangue (Chief Executive) 07475032469 czarbalangue@gmail.…" at bounding box center [120, 273] width 173 height 70
copy p "07475032469"
